Goal: Information Seeking & Learning: Learn about a topic

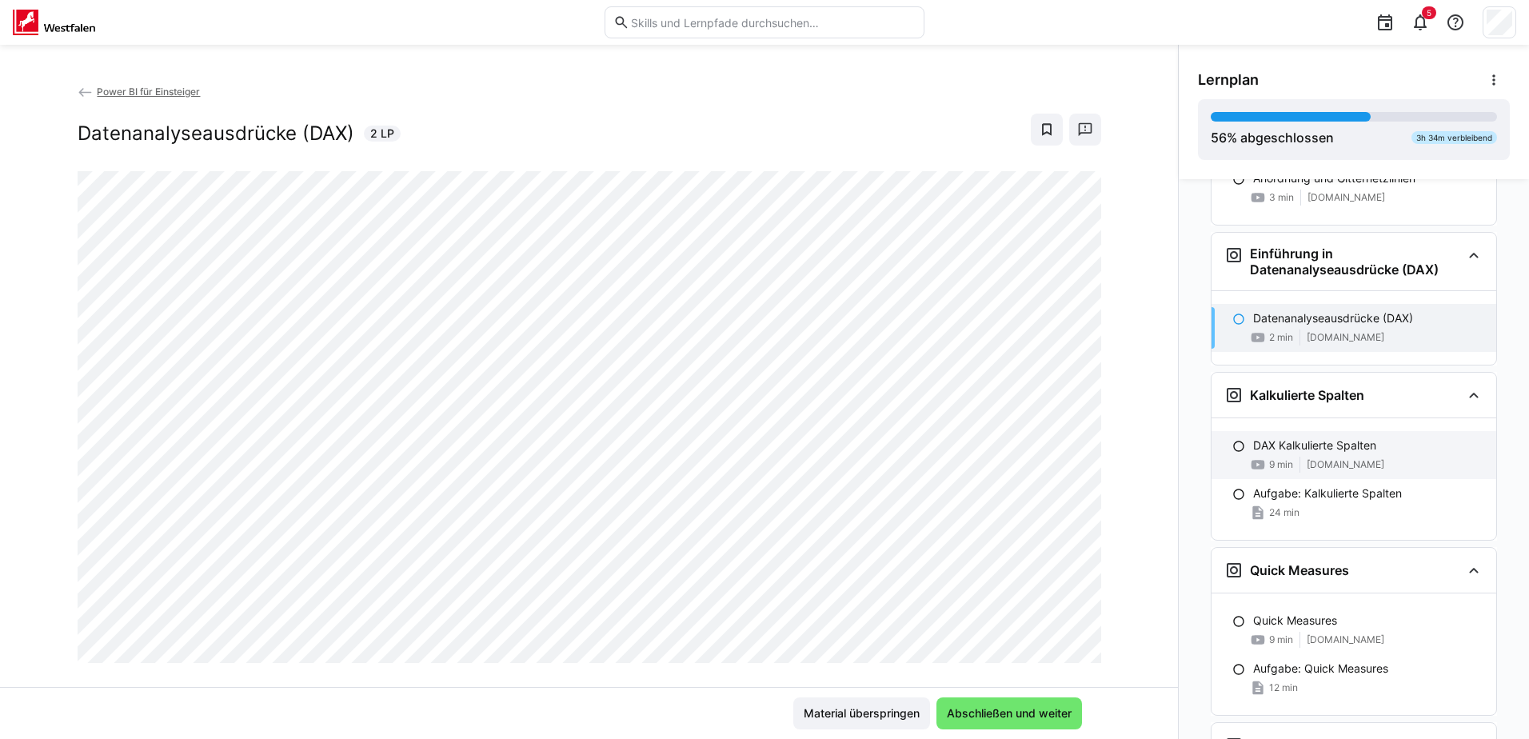
scroll to position [1785, 0]
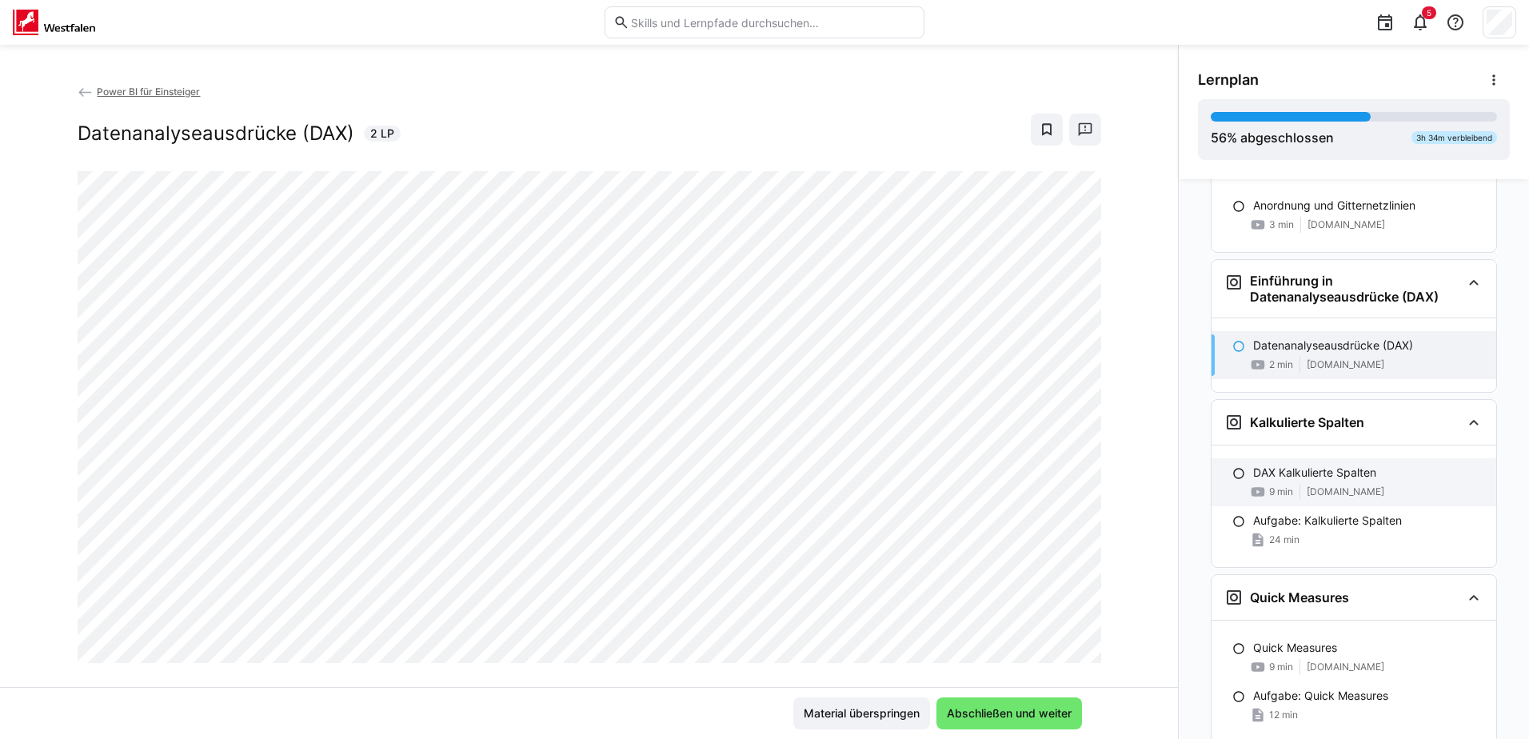
click at [1328, 461] on div "DAX Kalkulierte Spalten 9 min [DOMAIN_NAME]" at bounding box center [1353, 482] width 285 height 48
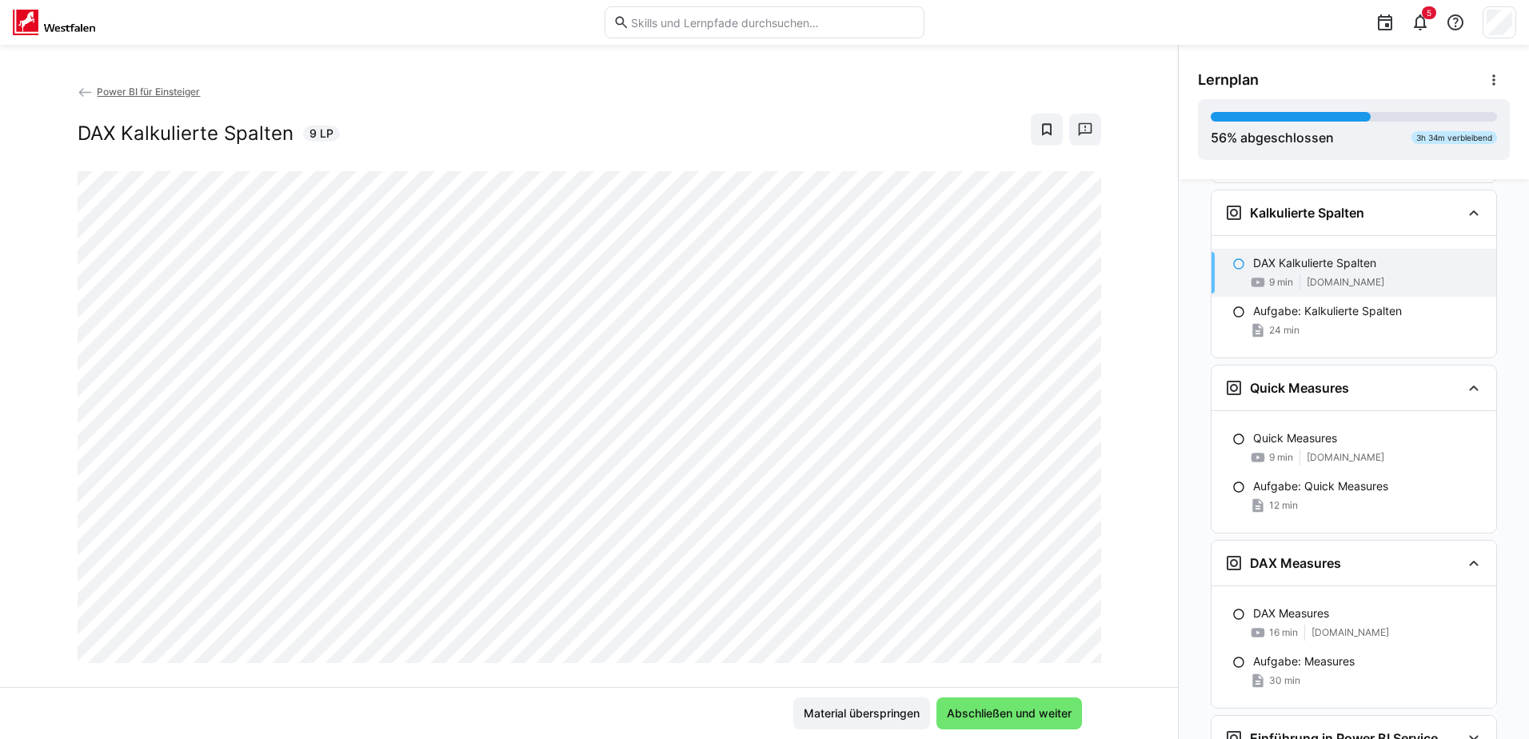
scroll to position [2005, 0]
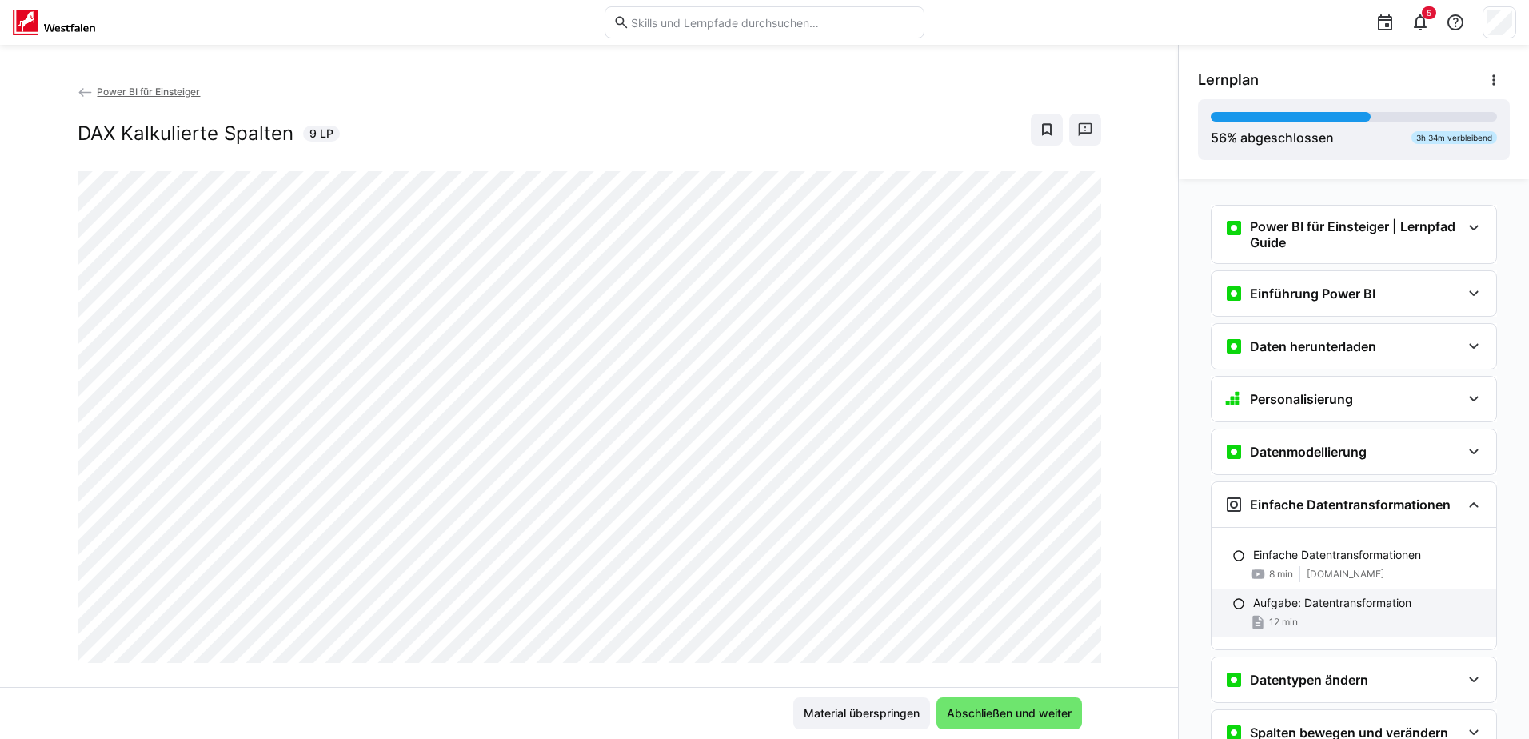
click at [1294, 608] on p "Aufgabe: Datentransformation" at bounding box center [1332, 603] width 158 height 16
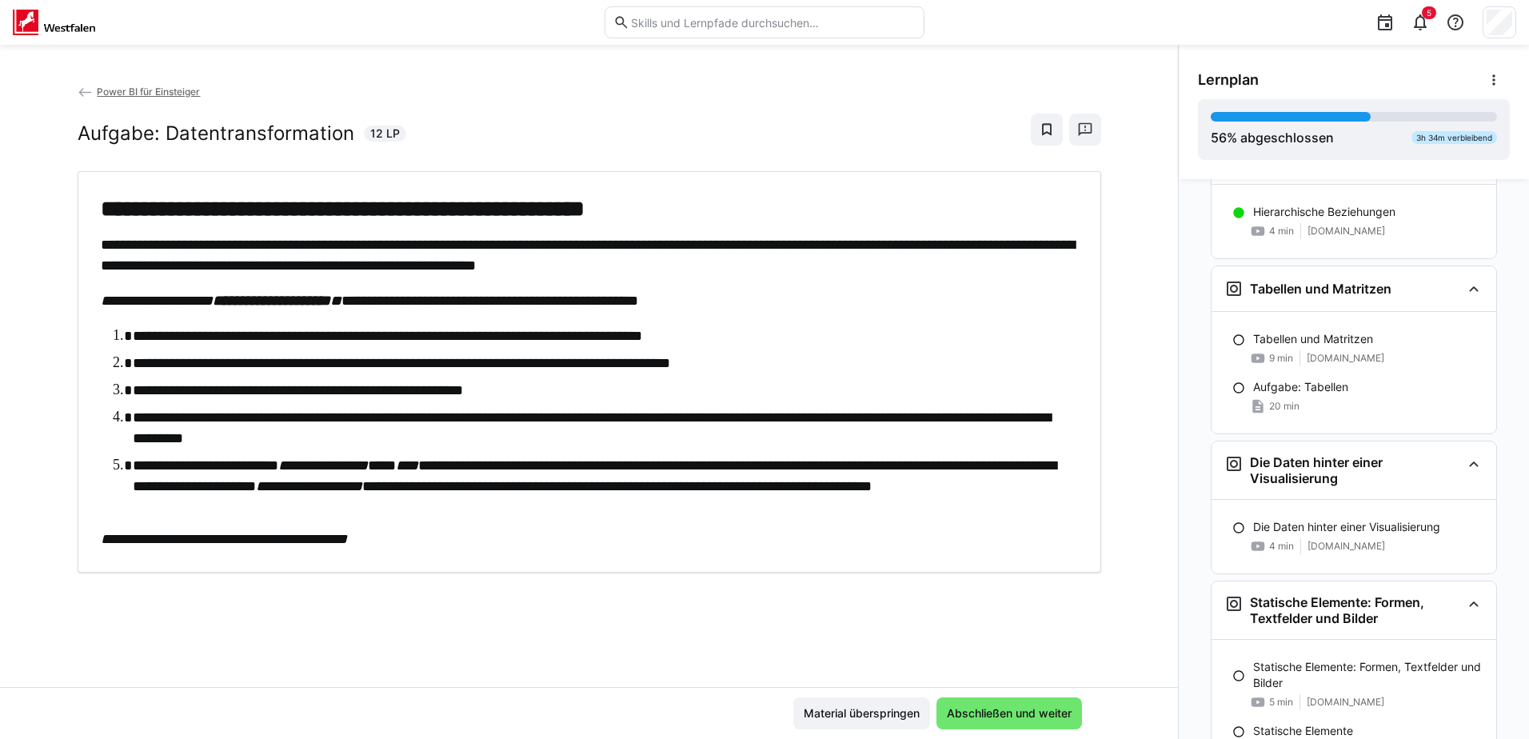
scroll to position [1262, 0]
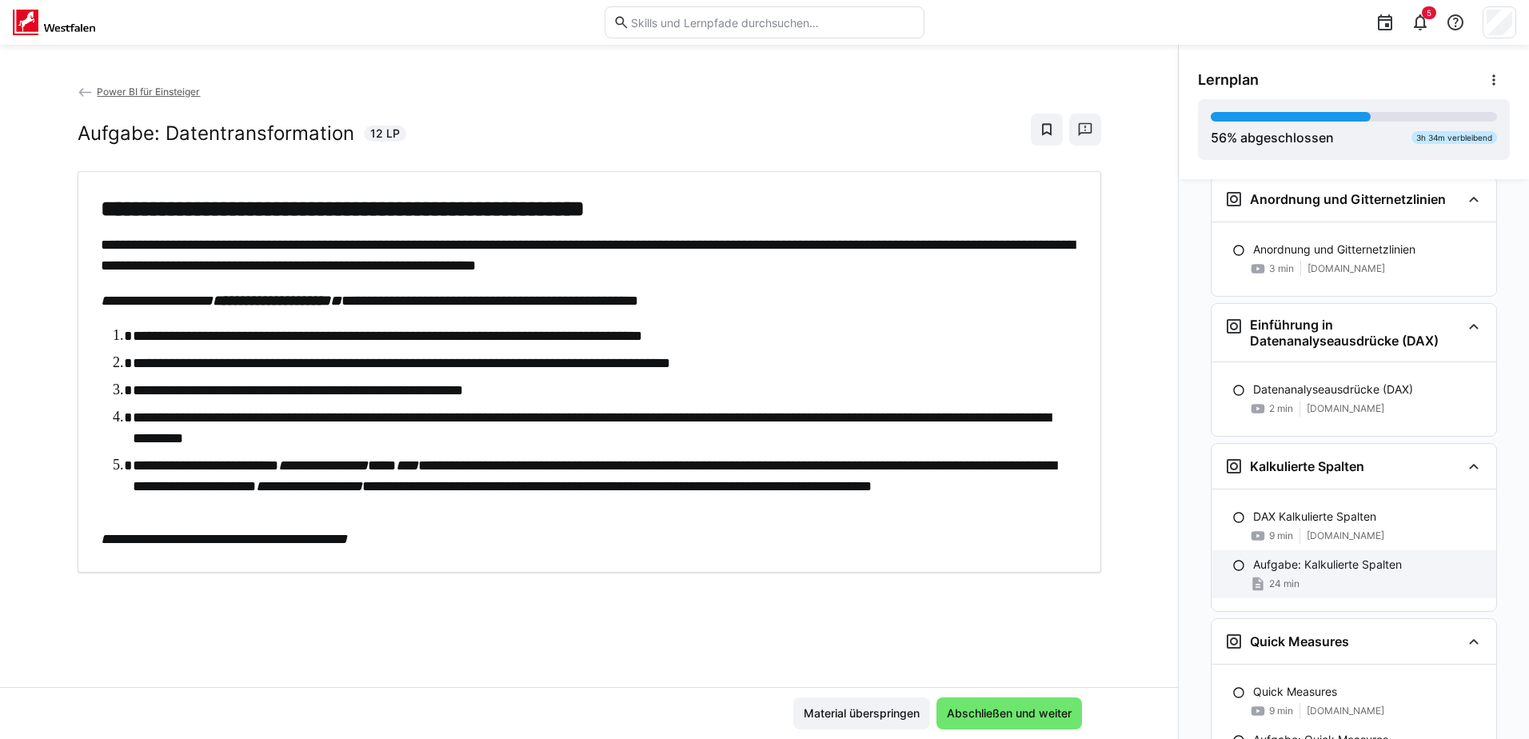
click at [1350, 558] on p "Aufgabe: Kalkulierte Spalten" at bounding box center [1327, 564] width 149 height 16
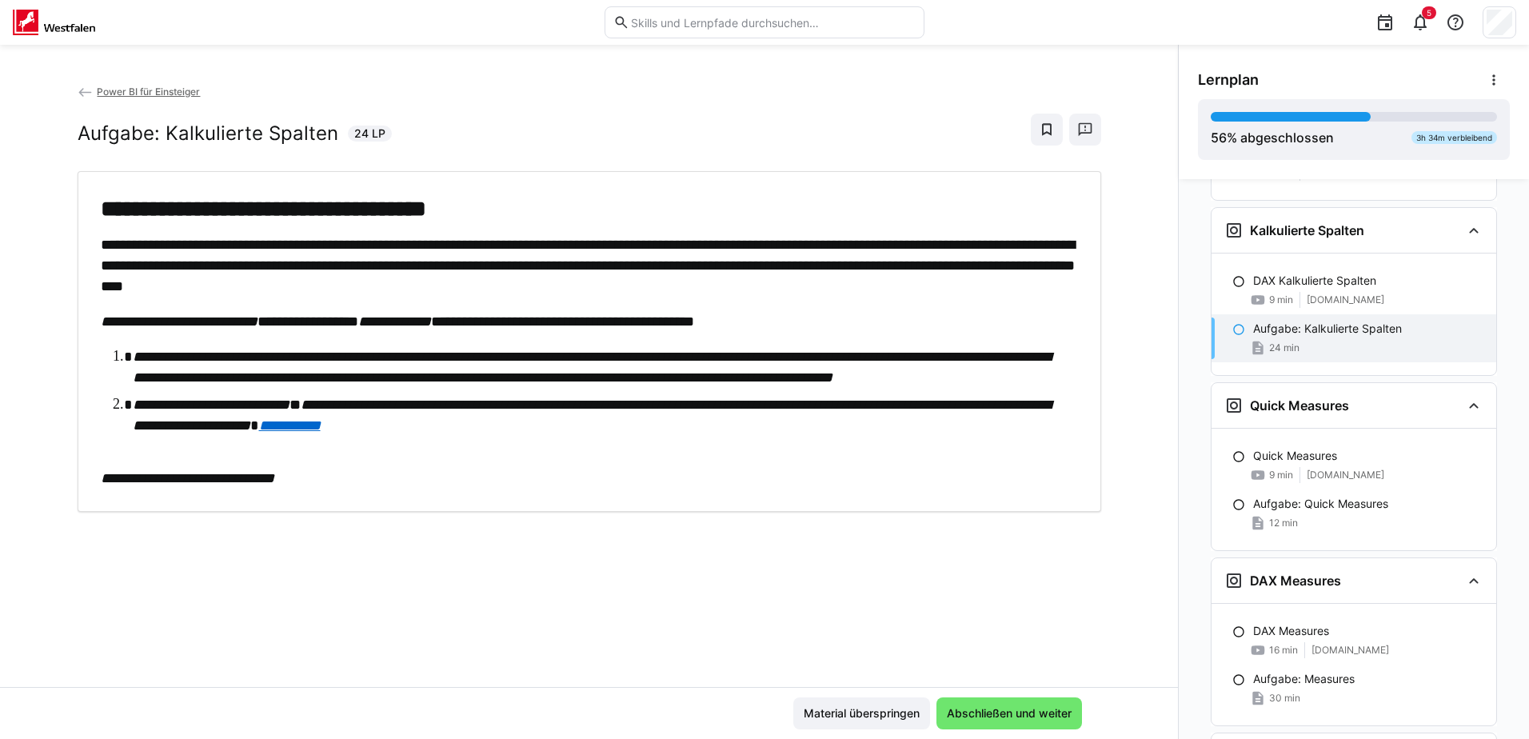
scroll to position [2005, 0]
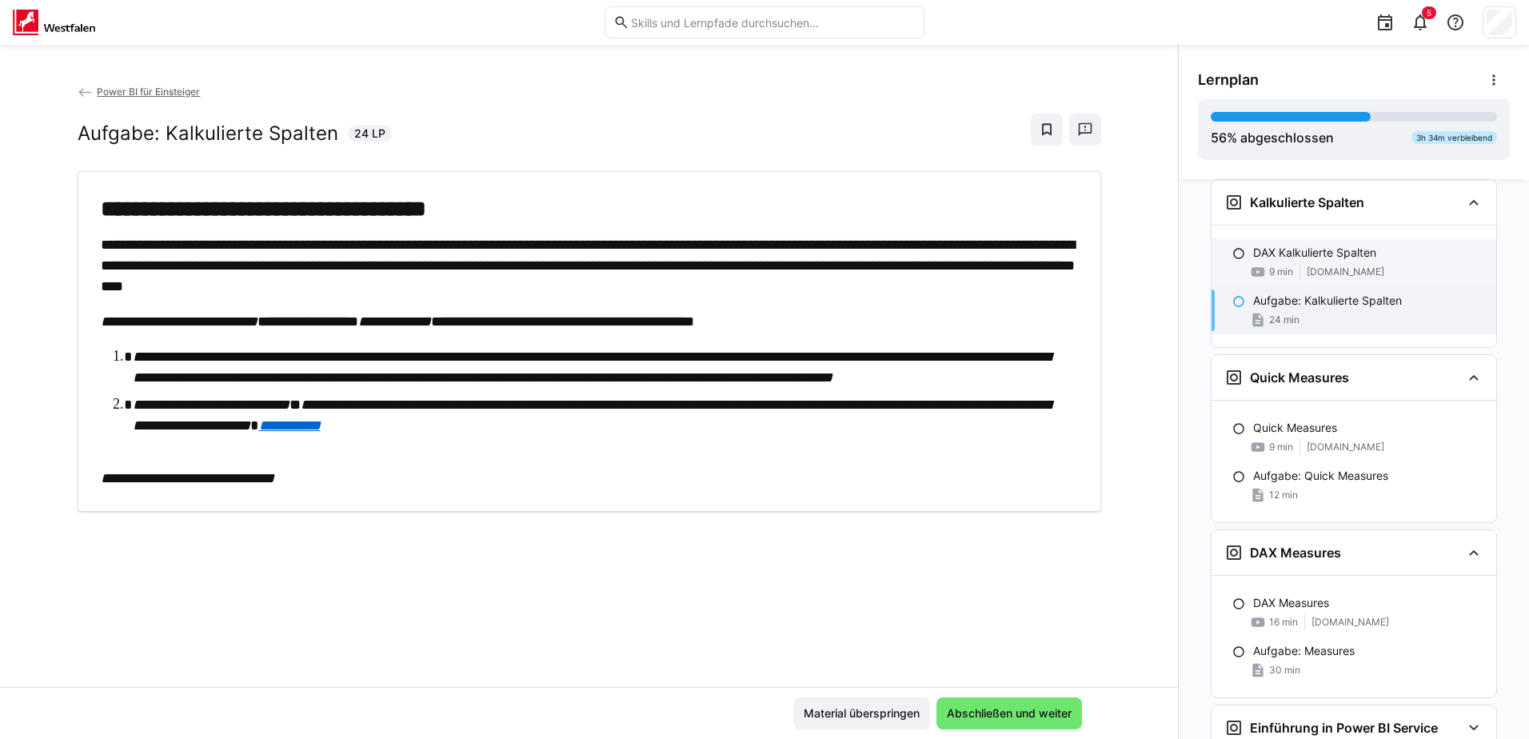
click at [1302, 250] on p "DAX Kalkulierte Spalten" at bounding box center [1314, 253] width 123 height 16
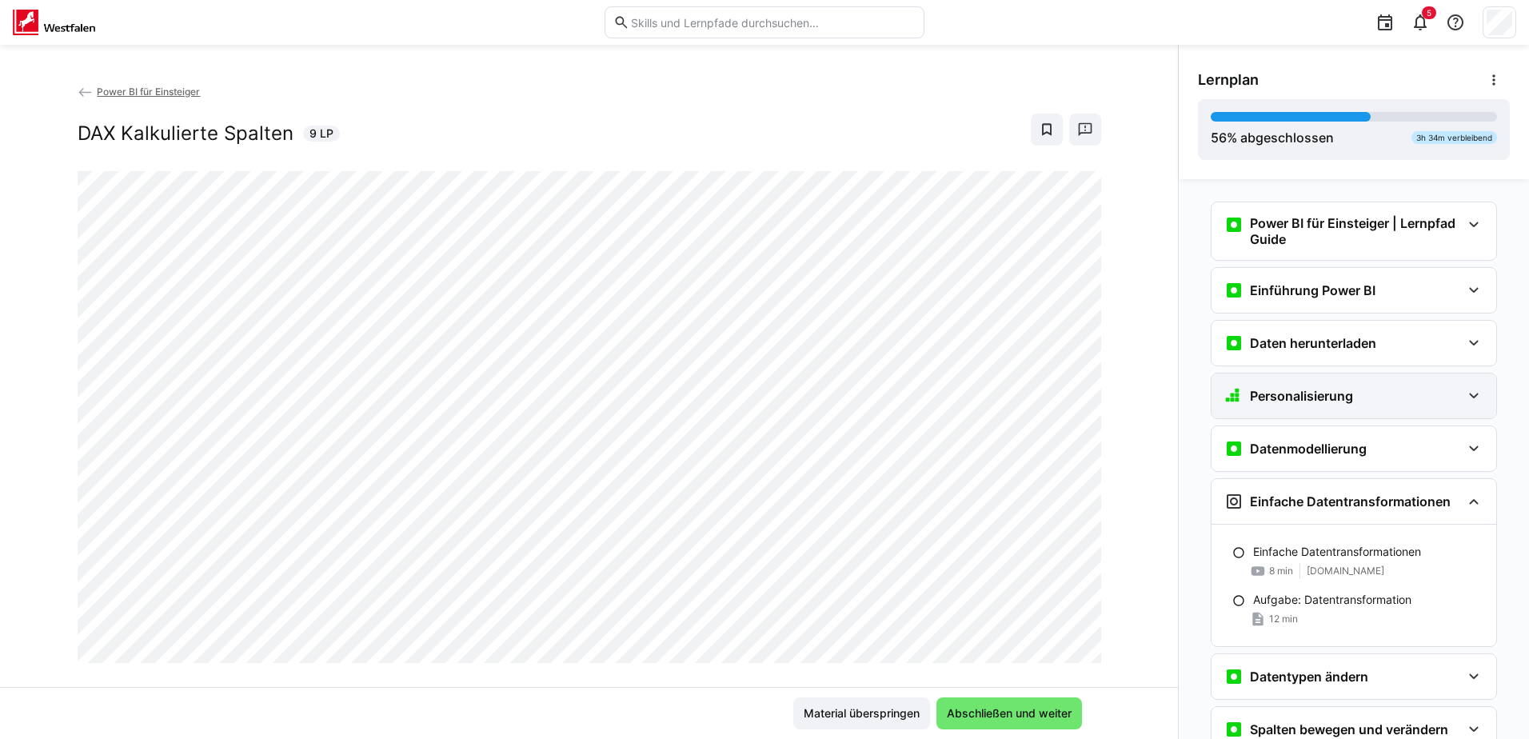
scroll to position [0, 0]
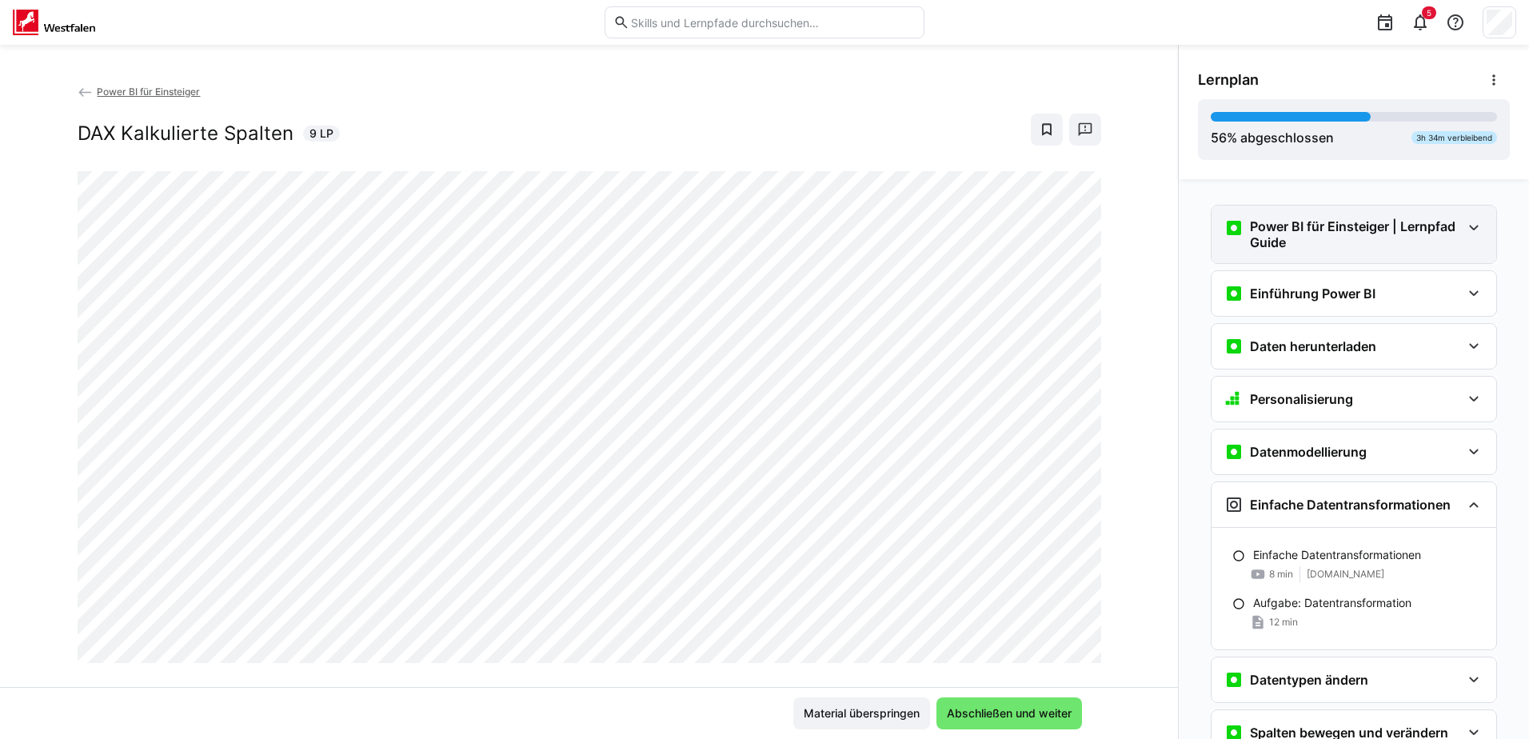
click at [1468, 221] on eds-icon at bounding box center [1473, 227] width 19 height 19
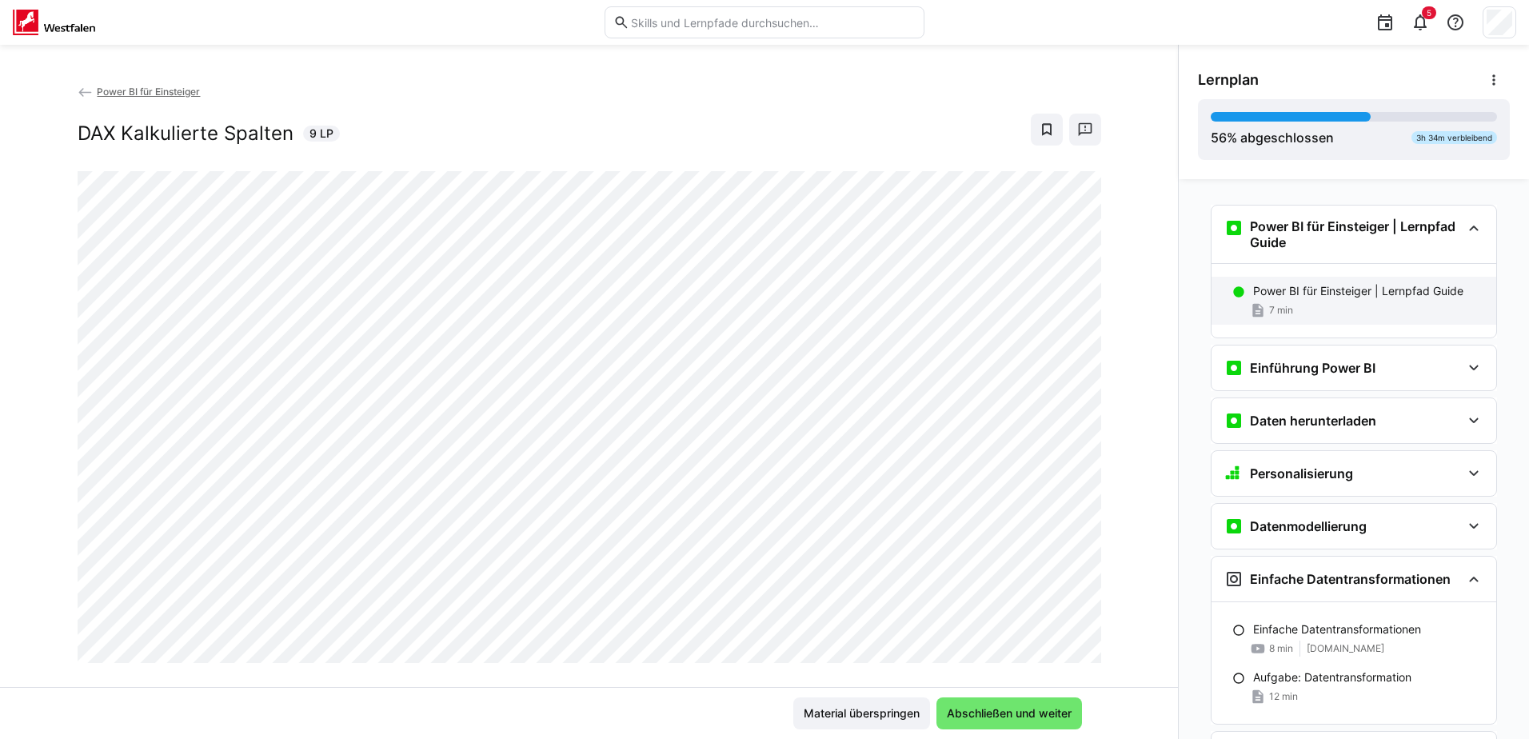
click at [1279, 299] on div "Power BI für Einsteiger | Lernpfad Guide 7 min" at bounding box center [1353, 301] width 285 height 48
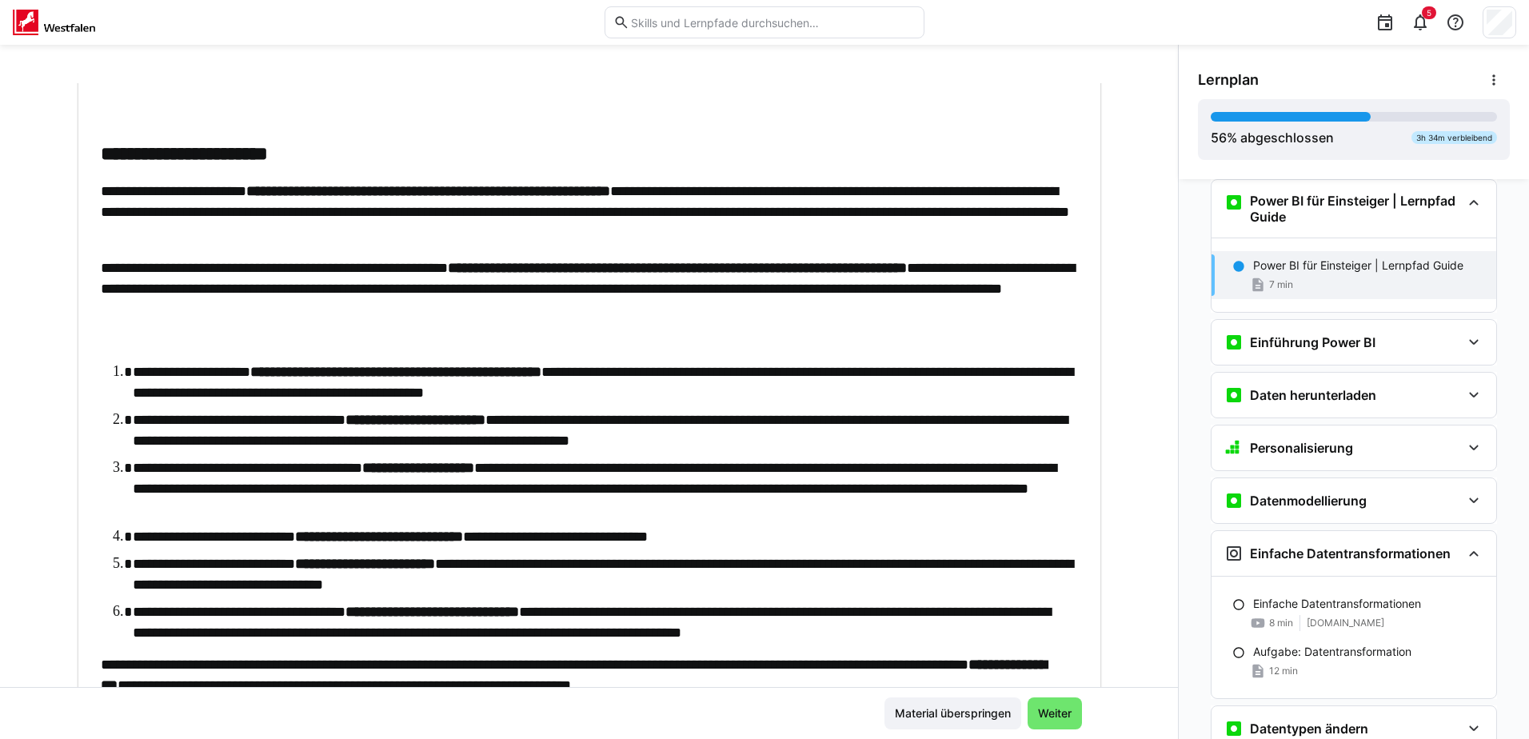
scroll to position [358, 0]
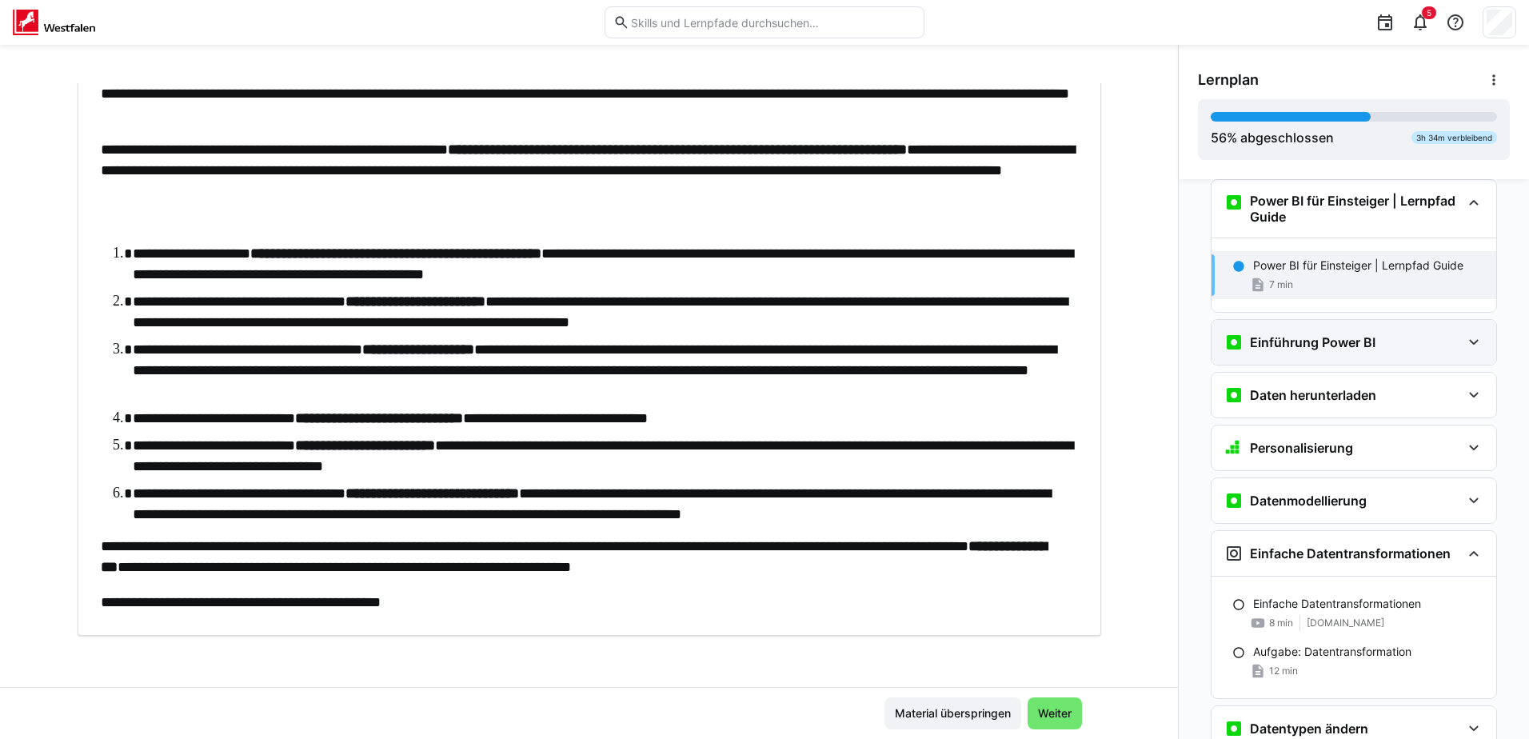
click at [1467, 335] on eds-icon at bounding box center [1473, 342] width 19 height 19
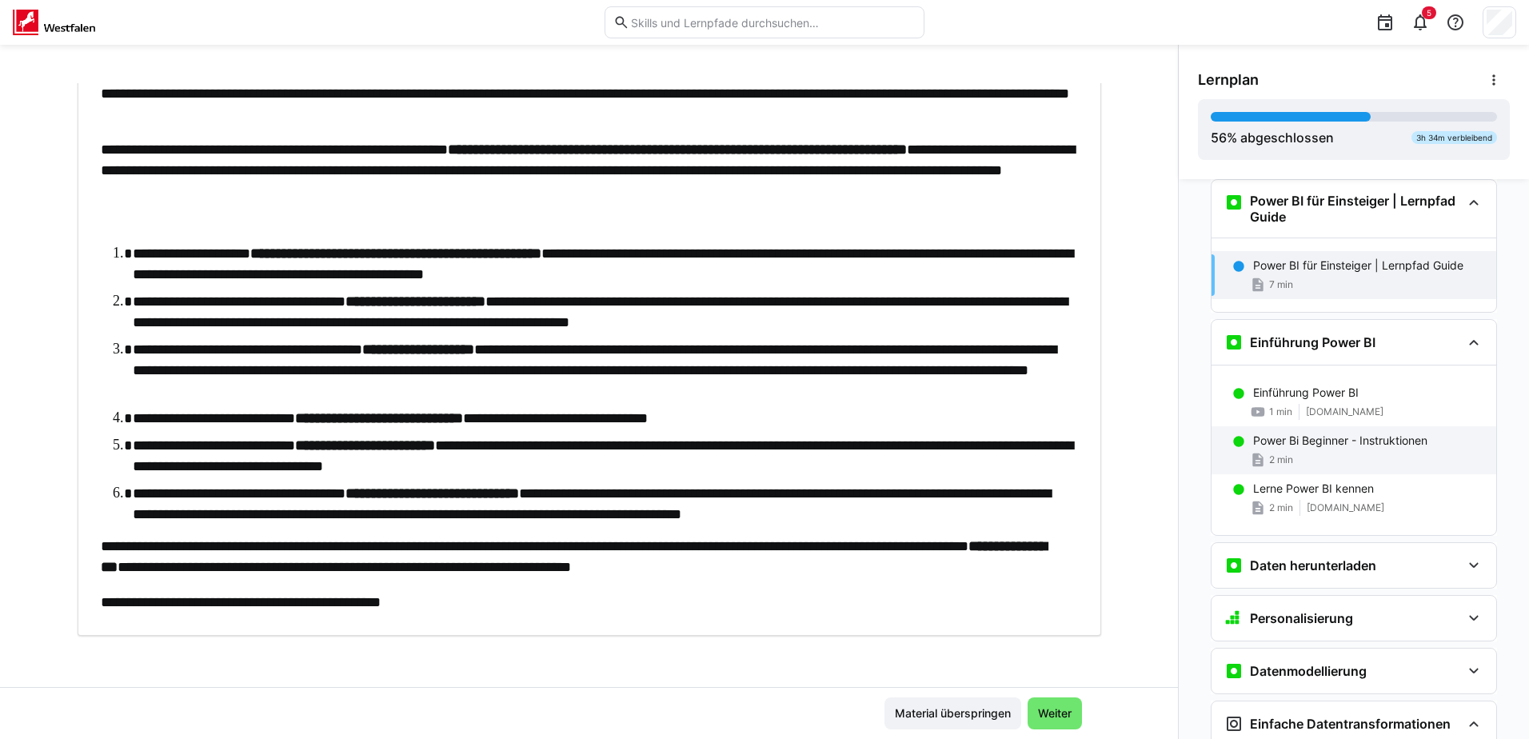
click at [1407, 449] on div "Power Bi Beginner - Instruktionen 2 min" at bounding box center [1353, 450] width 285 height 48
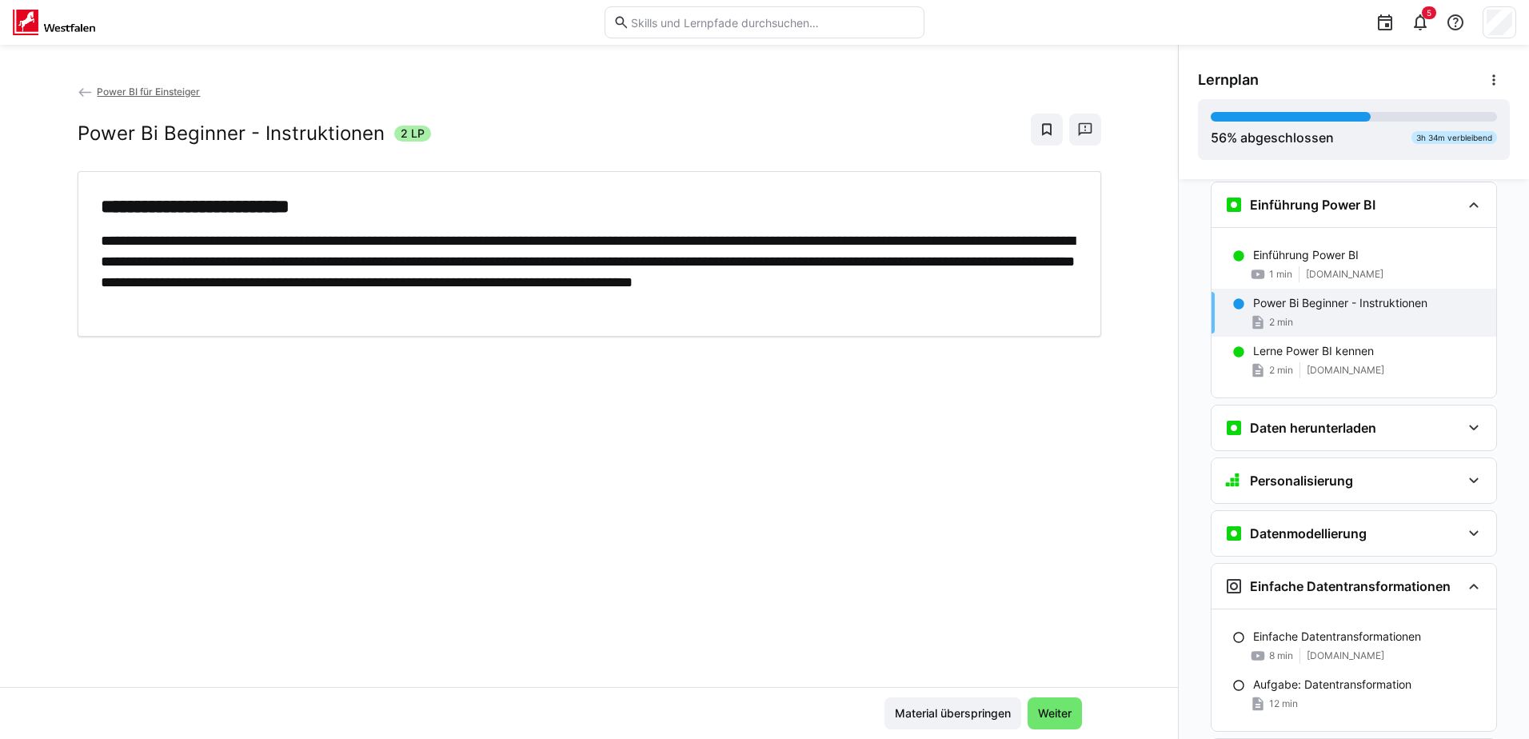
scroll to position [166, 0]
click at [1326, 351] on p "Lerne Power BI kennen" at bounding box center [1313, 349] width 121 height 16
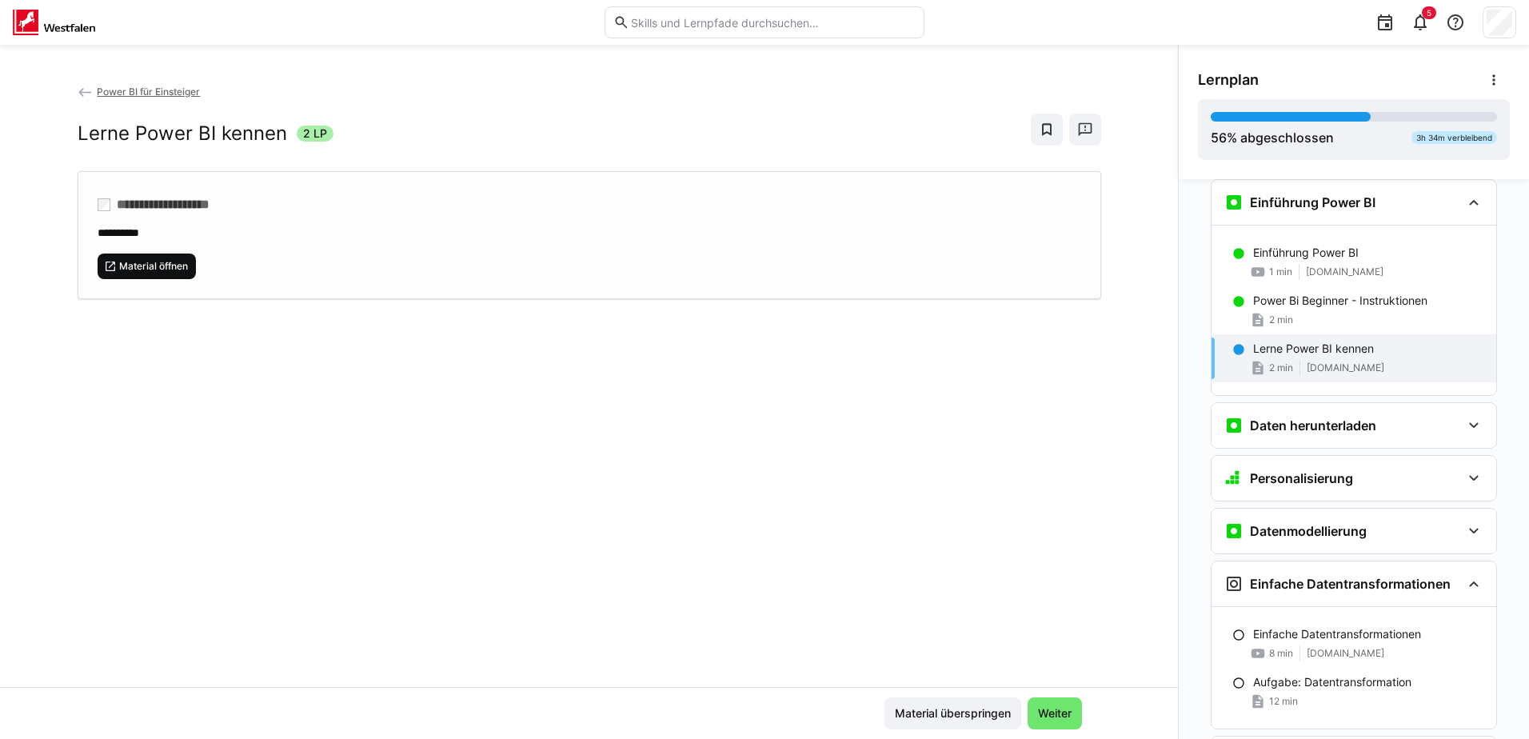
click at [135, 260] on span "Material öffnen" at bounding box center [154, 266] width 72 height 13
click at [150, 268] on span "Material öffnen" at bounding box center [154, 266] width 72 height 13
click at [1465, 425] on eds-icon at bounding box center [1473, 425] width 19 height 19
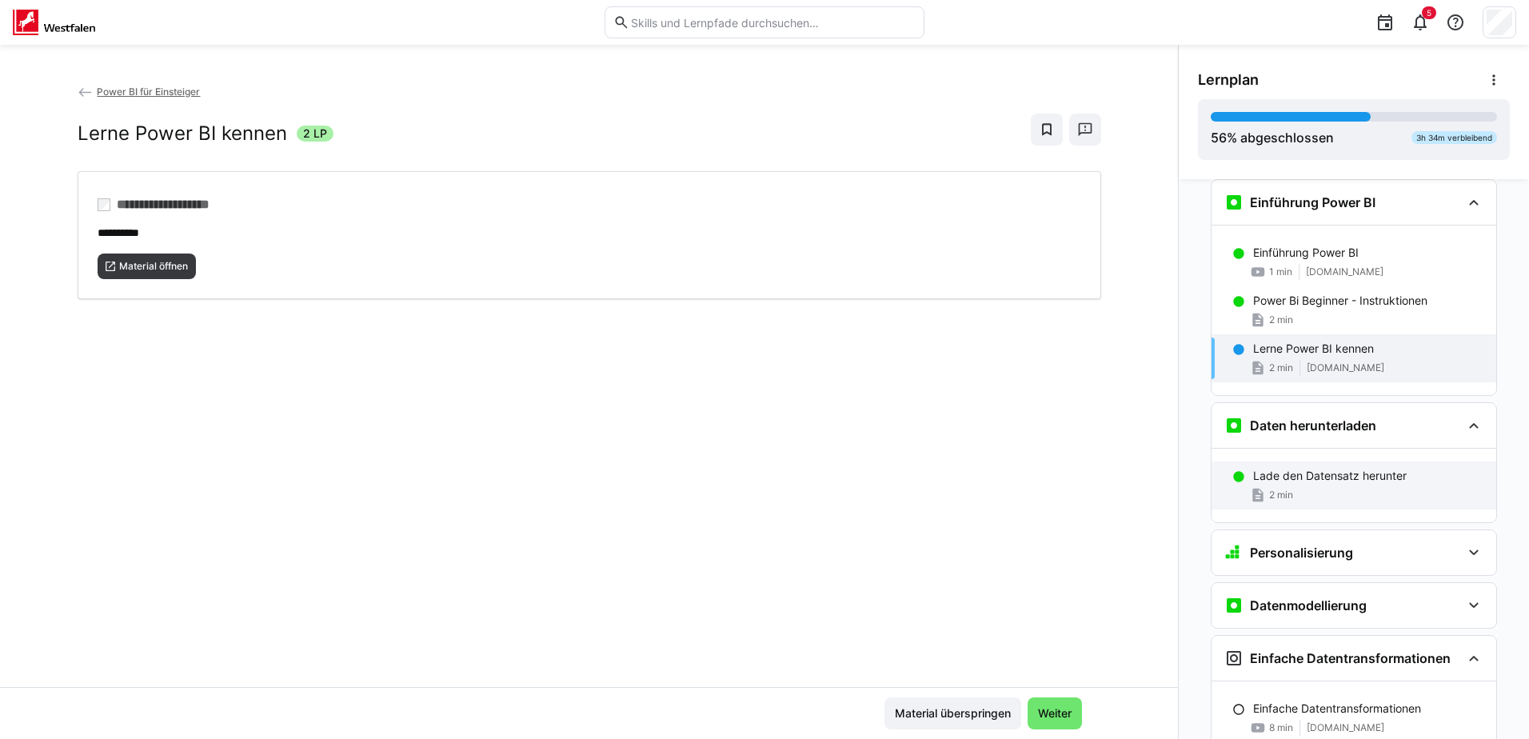
click at [1350, 494] on div "2 min" at bounding box center [1368, 495] width 230 height 16
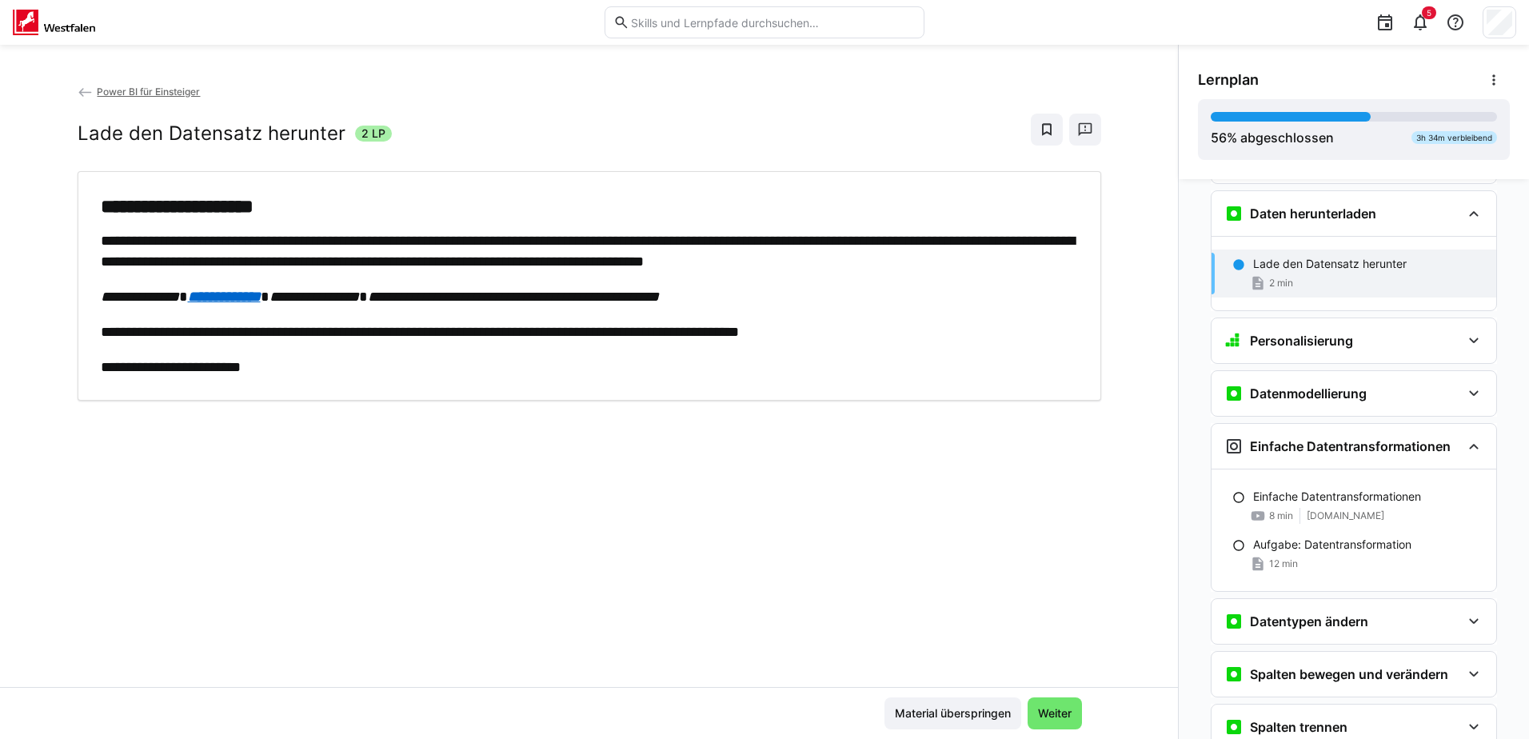
scroll to position [389, 0]
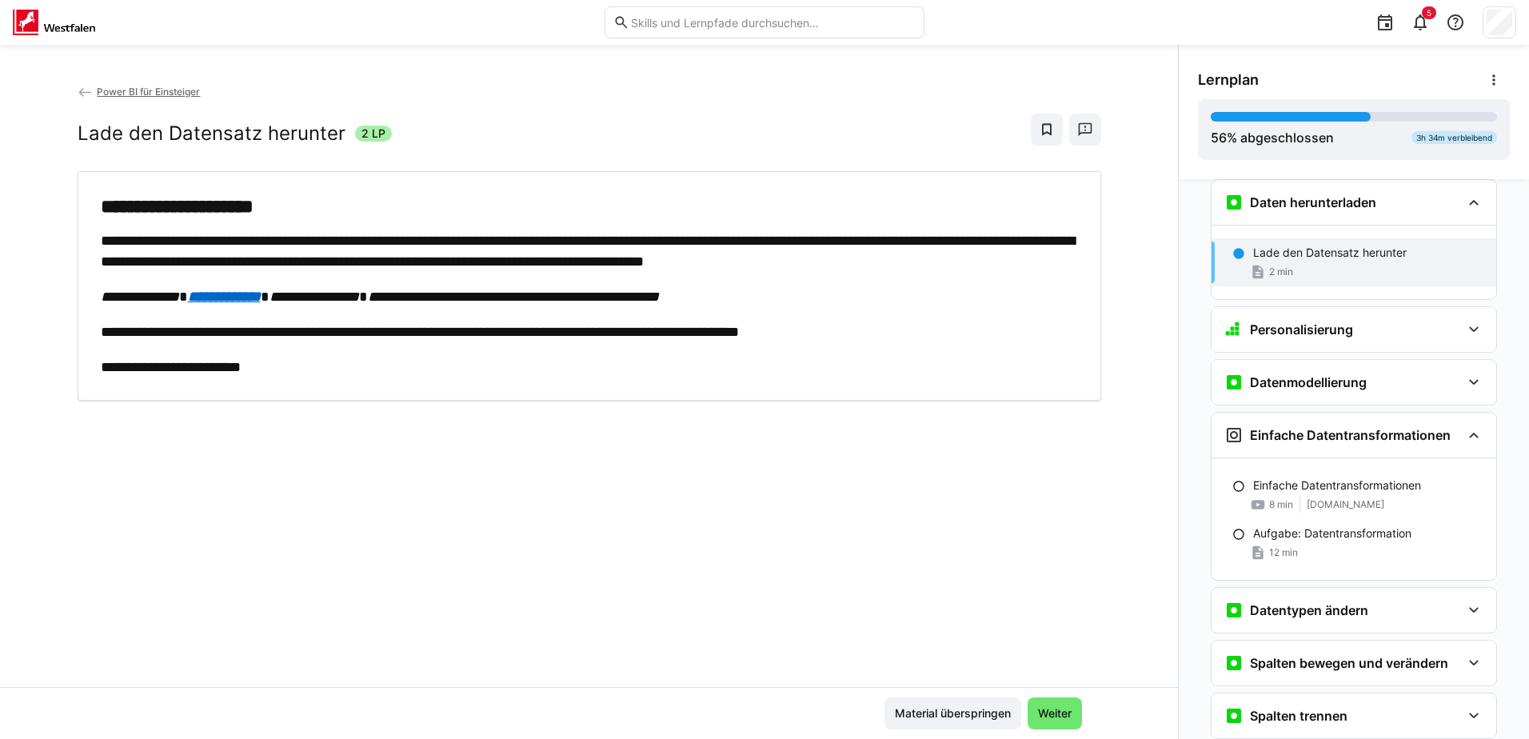
click at [252, 299] on em "**********" at bounding box center [224, 296] width 73 height 14
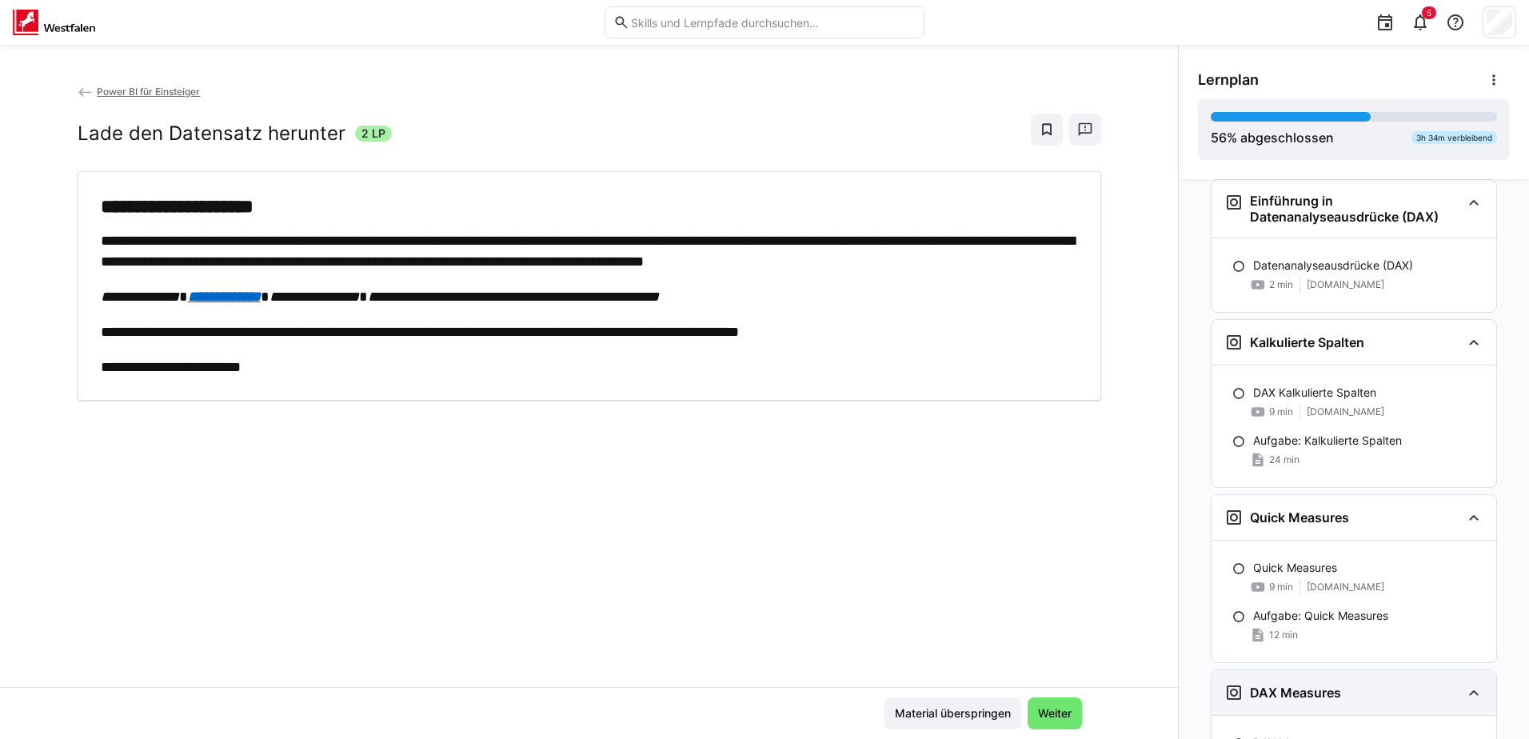
scroll to position [2104, 0]
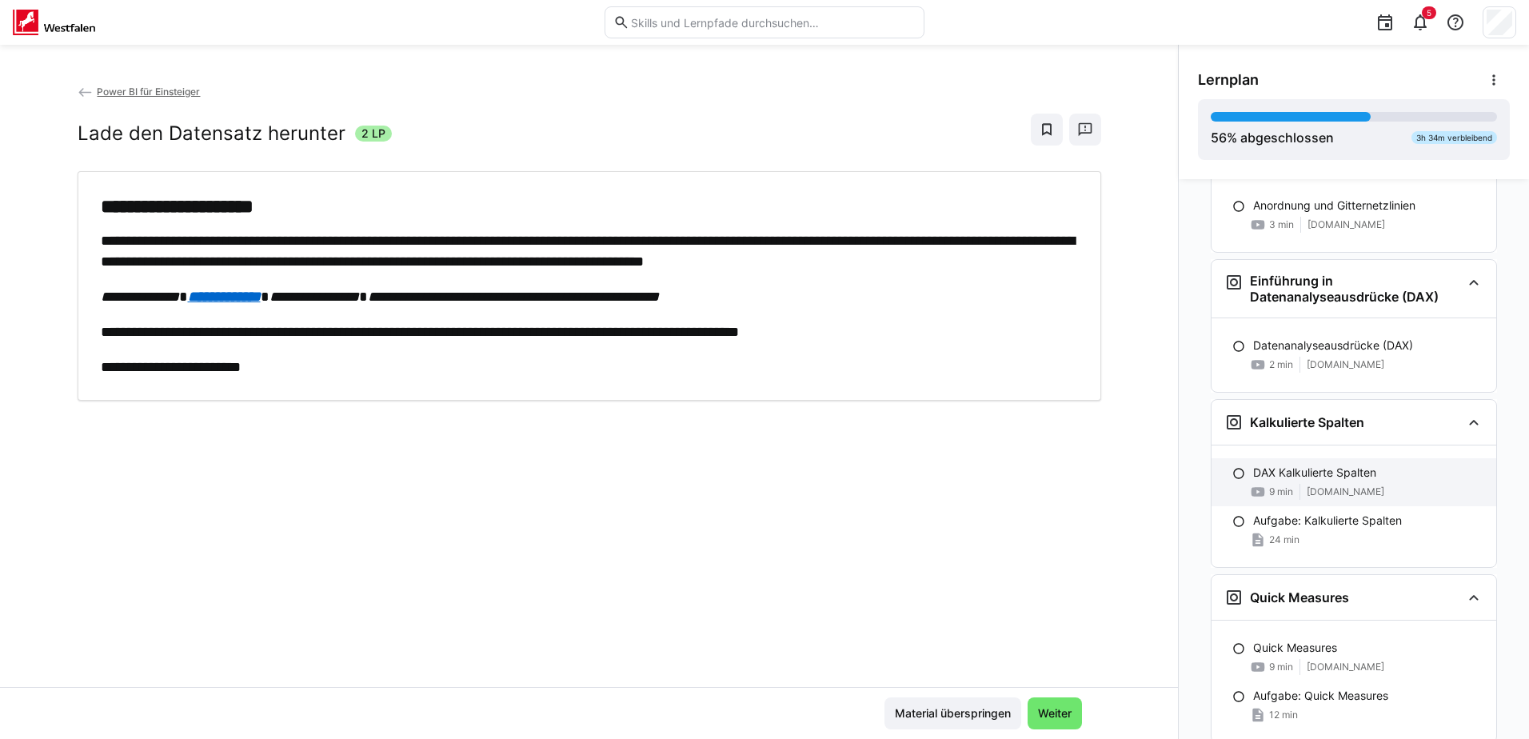
click at [1322, 474] on p "DAX Kalkulierte Spalten" at bounding box center [1314, 473] width 123 height 16
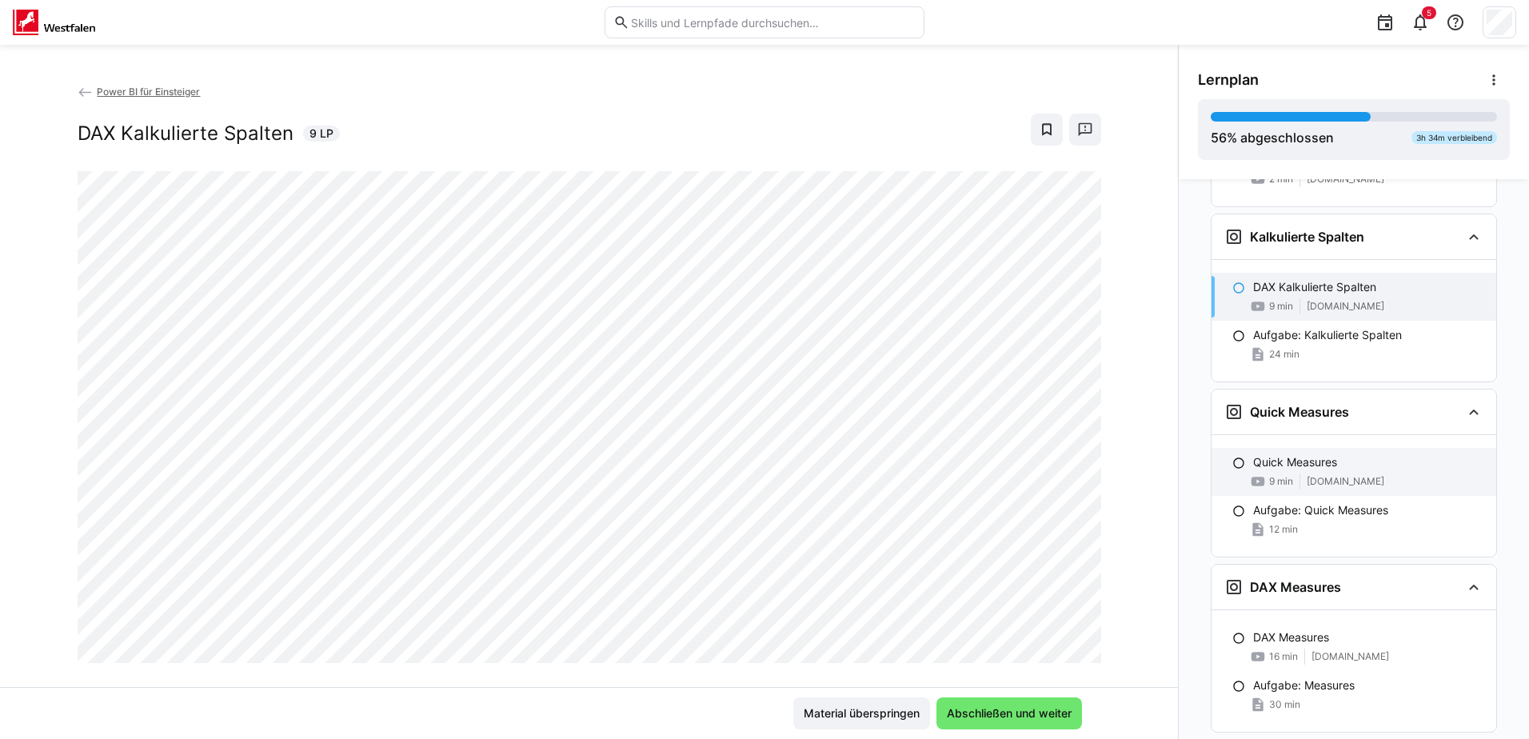
scroll to position [2324, 0]
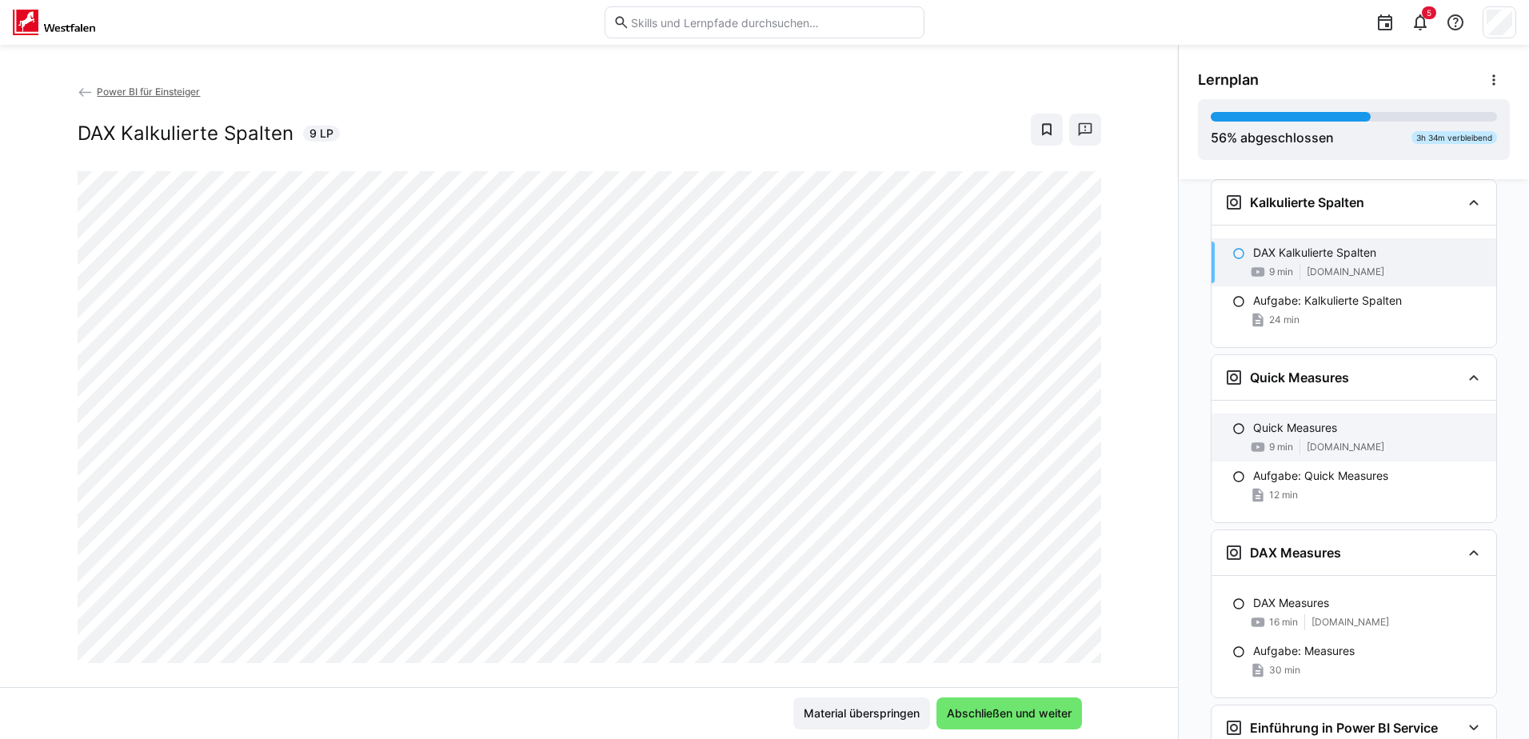
click at [1269, 441] on span "9 min" at bounding box center [1281, 447] width 24 height 13
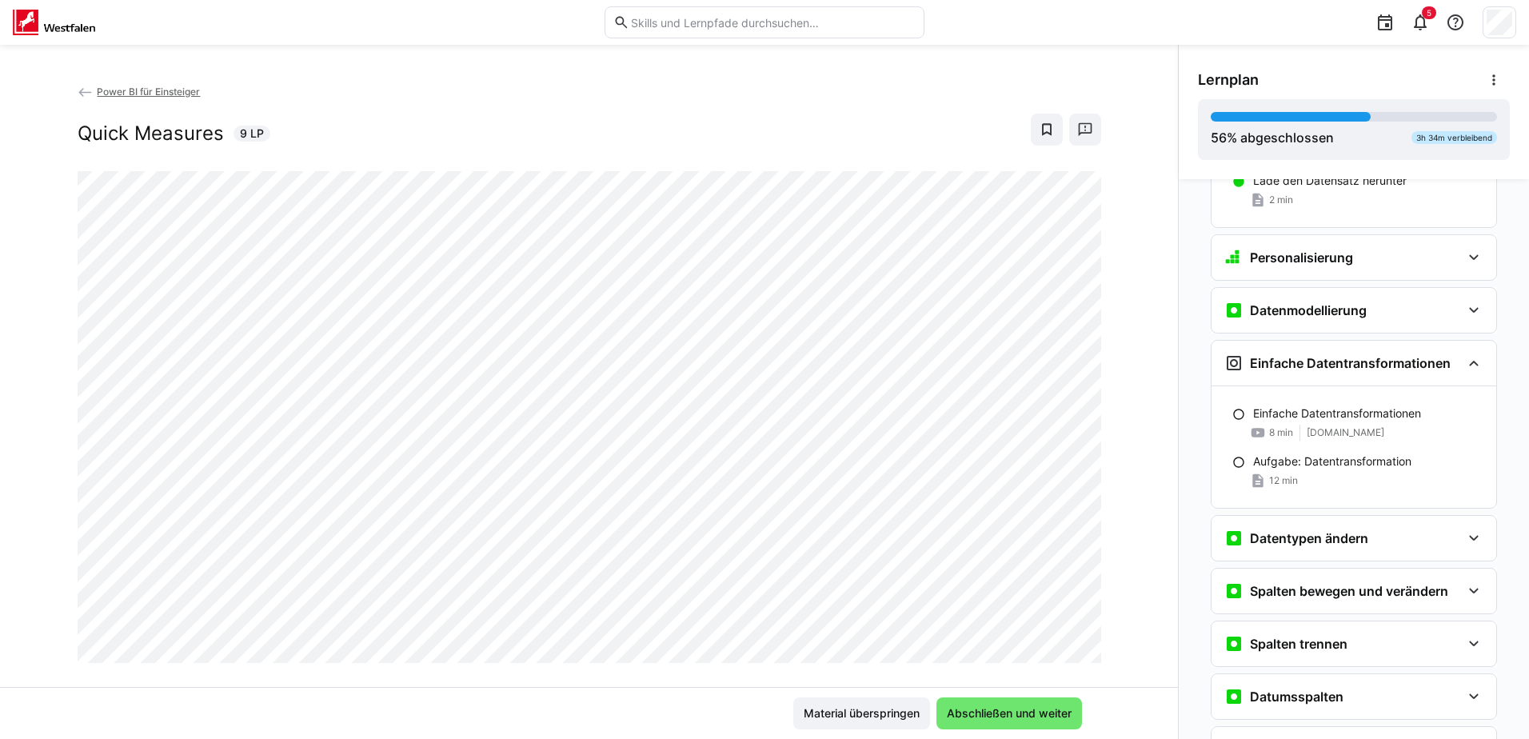
scroll to position [0, 0]
